Goal: Transaction & Acquisition: Subscribe to service/newsletter

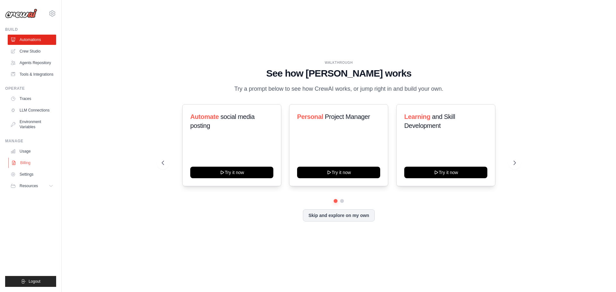
click at [27, 163] on link "Billing" at bounding box center [32, 163] width 48 height 10
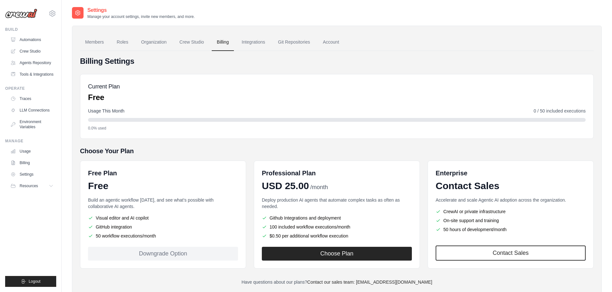
scroll to position [18, 0]
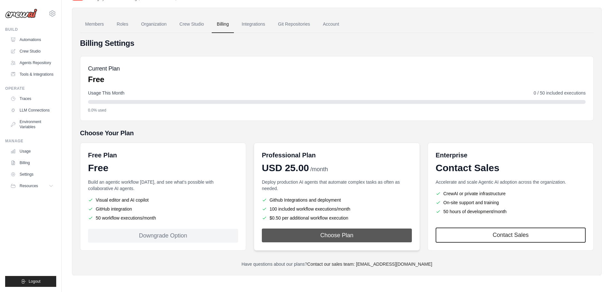
click at [349, 239] on button "Choose Plan" at bounding box center [337, 236] width 150 height 14
click at [344, 237] on button "Choose Plan" at bounding box center [337, 236] width 150 height 14
